Goal: Task Accomplishment & Management: Use online tool/utility

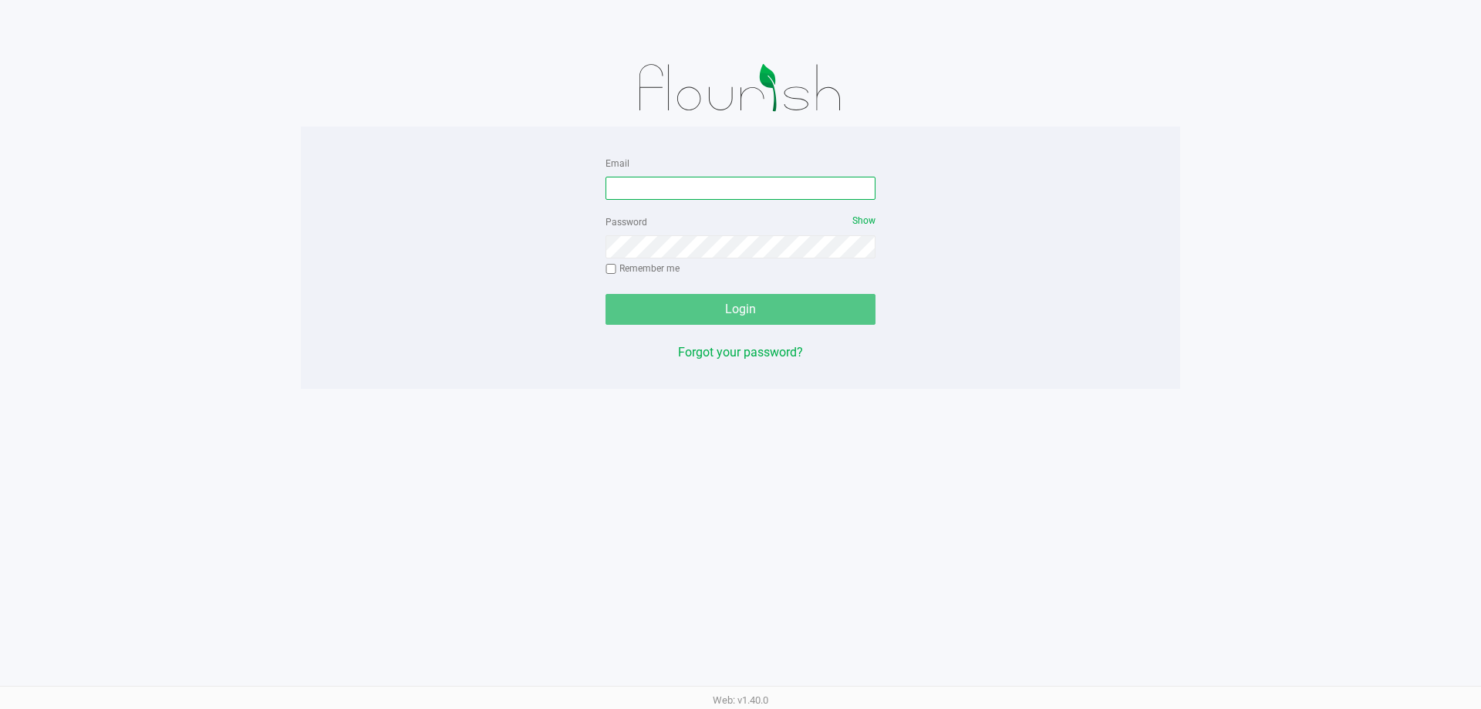
click at [689, 195] on input "Email" at bounding box center [741, 188] width 270 height 23
type input "[EMAIL_ADDRESS][DOMAIN_NAME]"
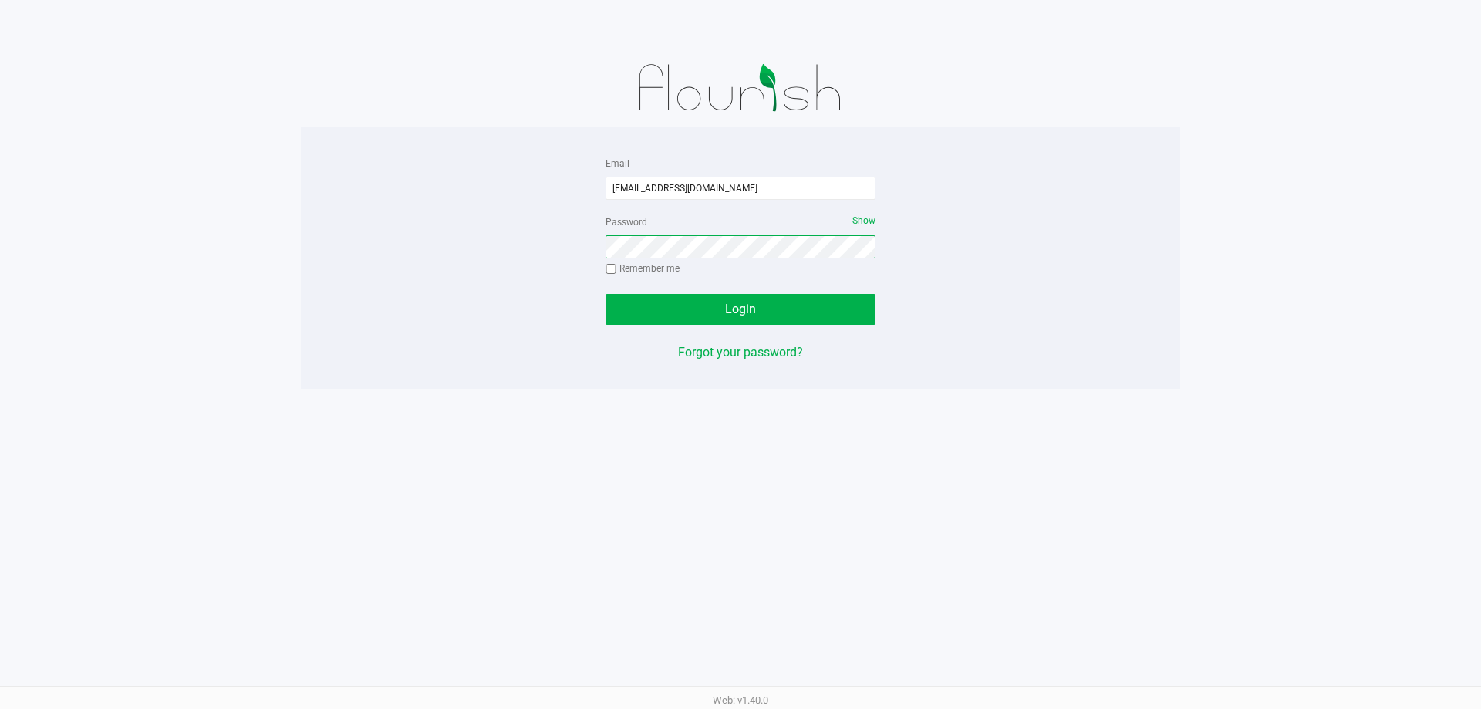
click at [606, 294] on button "Login" at bounding box center [741, 309] width 270 height 31
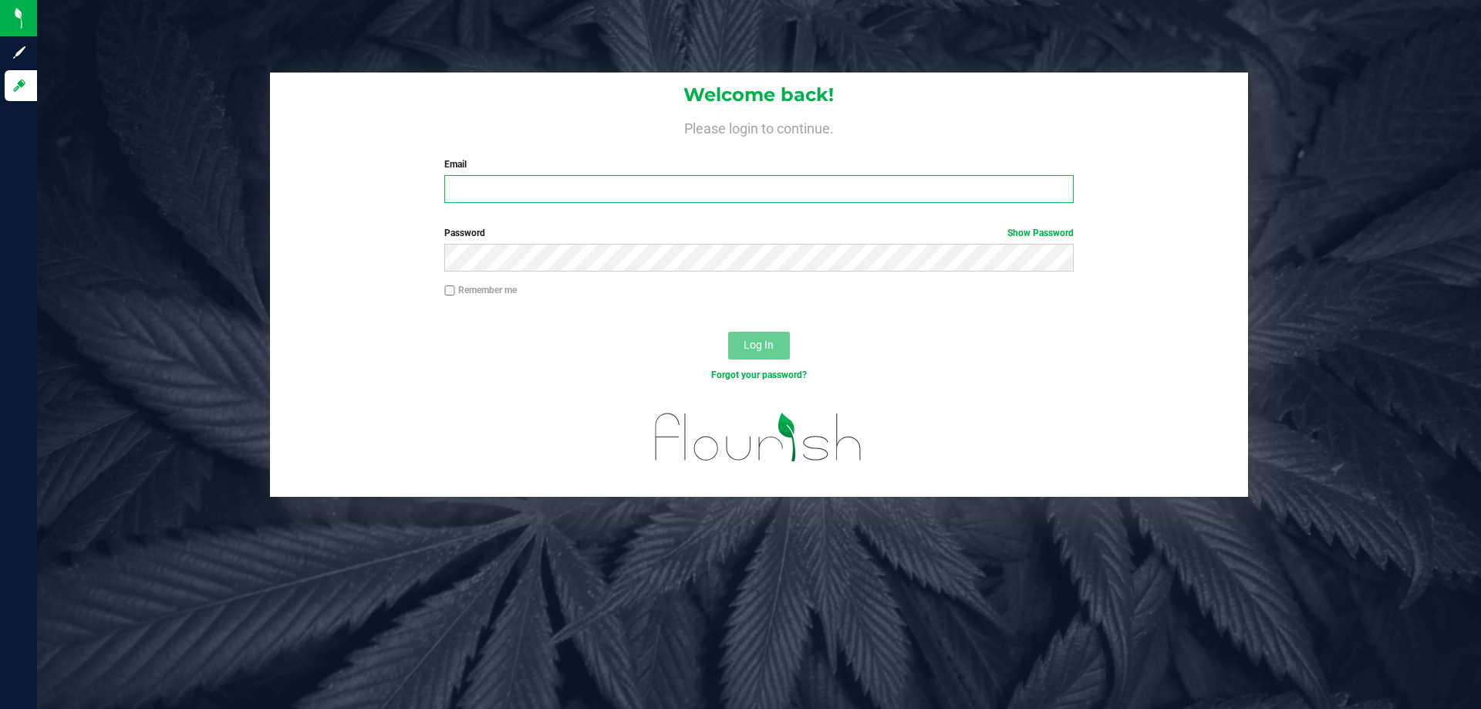
click at [522, 191] on input "Email" at bounding box center [758, 189] width 629 height 28
type input "[EMAIL_ADDRESS][DOMAIN_NAME]"
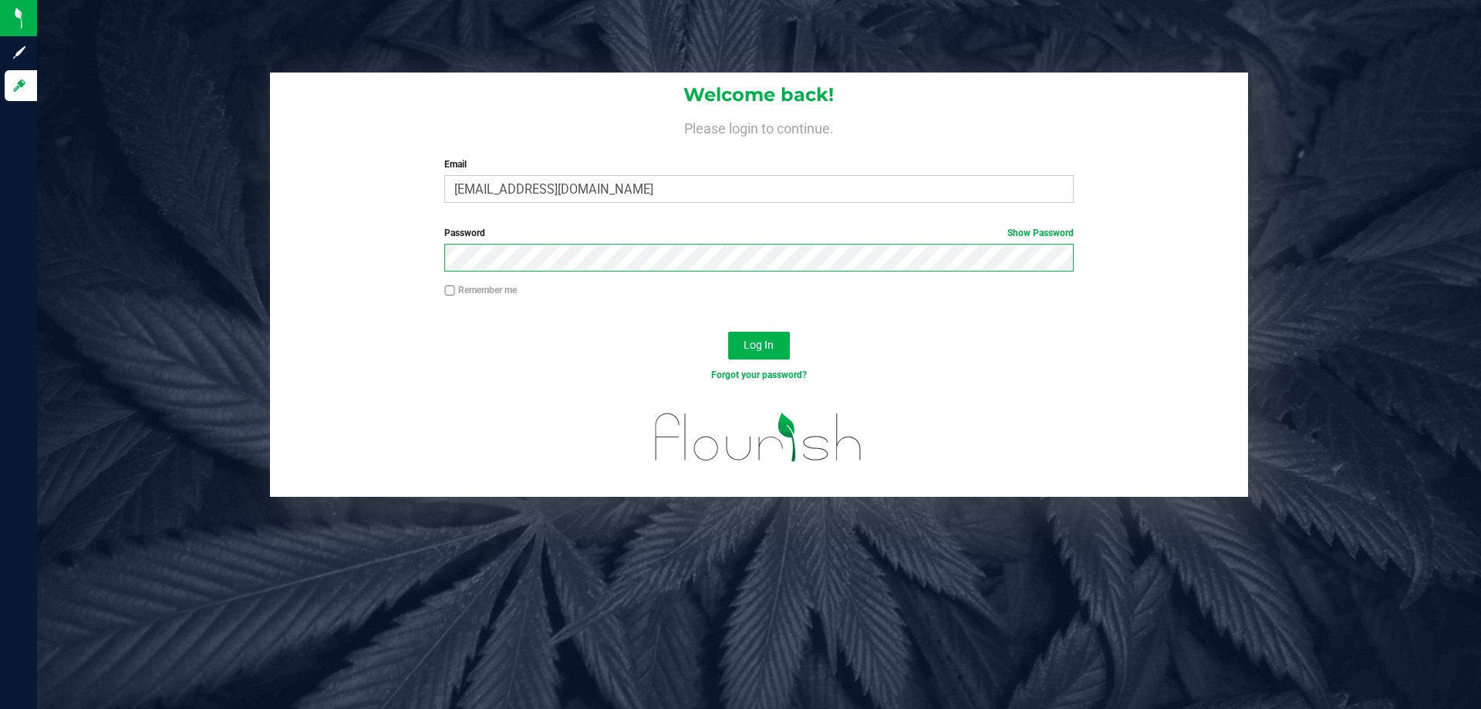
click at [728, 332] on button "Log In" at bounding box center [759, 346] width 62 height 28
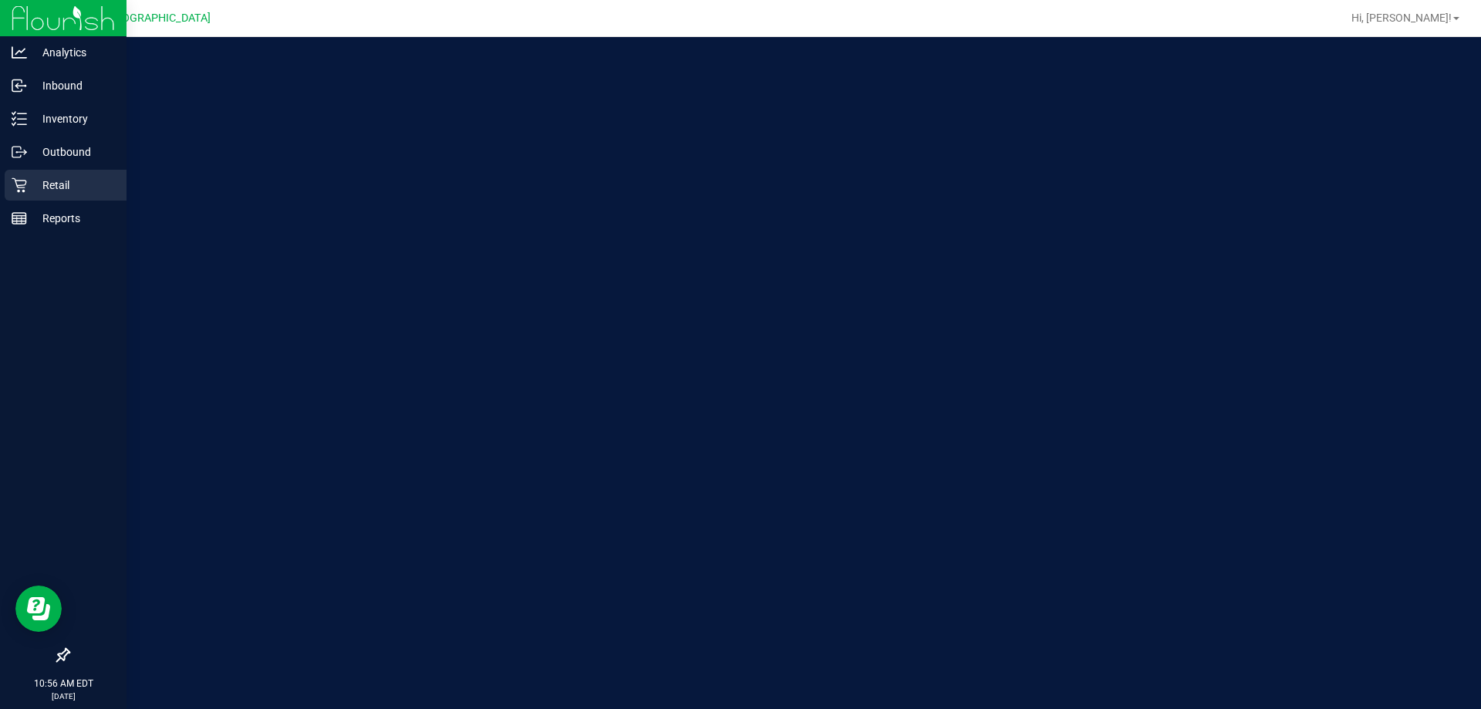
click at [20, 177] on div "Retail" at bounding box center [66, 185] width 122 height 31
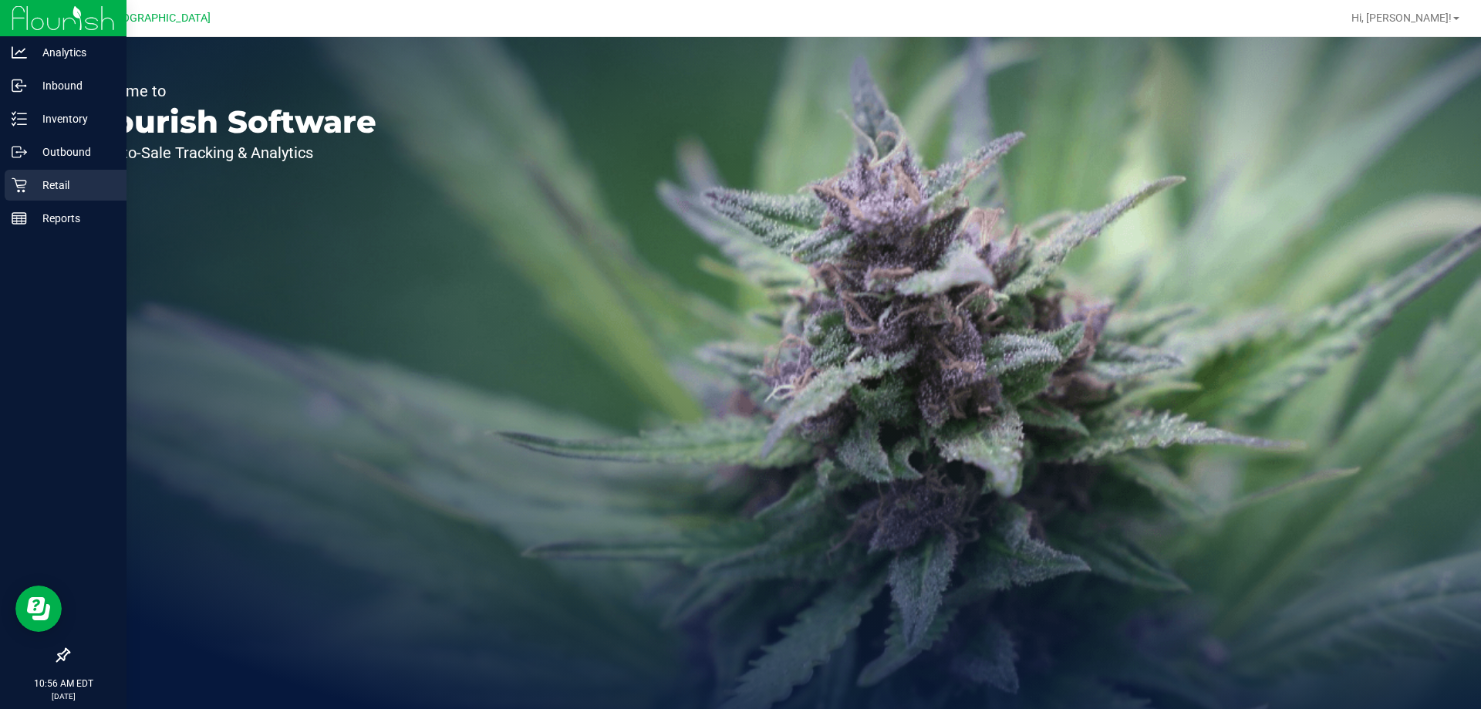
click at [54, 188] on p "Retail" at bounding box center [73, 185] width 93 height 19
